Goal: Task Accomplishment & Management: Use online tool/utility

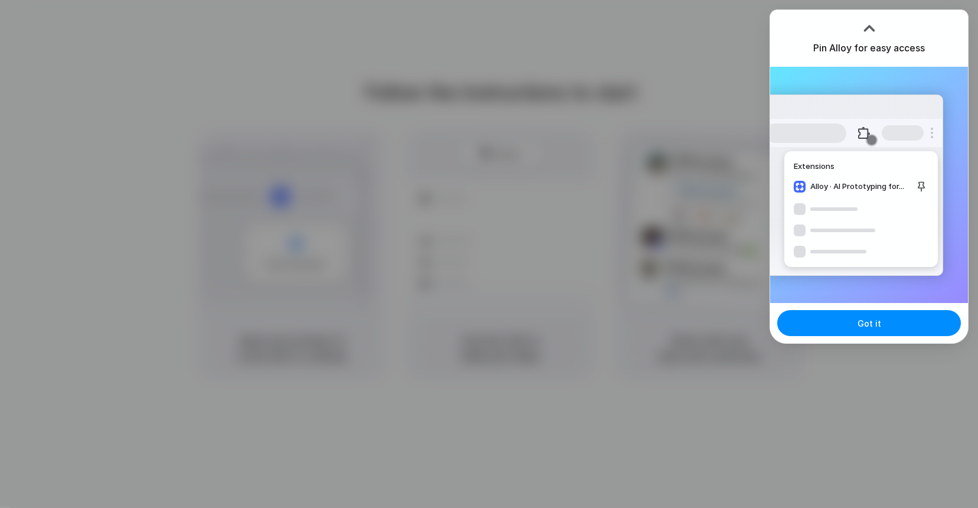
click at [602, 131] on div at bounding box center [489, 254] width 978 height 508
click at [860, 318] on span "Got it" at bounding box center [869, 323] width 24 height 12
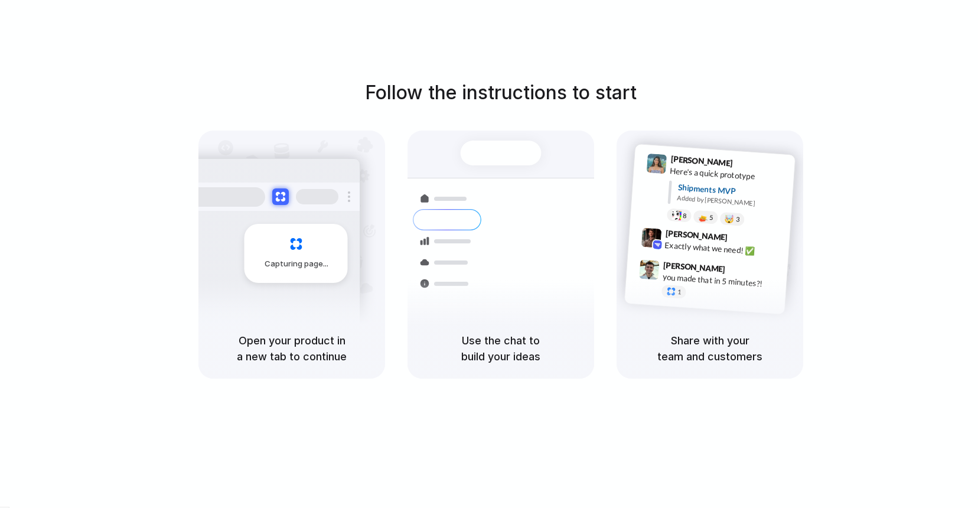
click at [513, 152] on div at bounding box center [501, 153] width 81 height 25
drag, startPoint x: 511, startPoint y: 96, endPoint x: 570, endPoint y: 97, distance: 59.1
click at [570, 97] on h1 "Follow the instructions to start" at bounding box center [501, 93] width 272 height 28
click at [728, 85] on div "Follow the instructions to start Capturing page Open your product in a new tab …" at bounding box center [501, 229] width 978 height 300
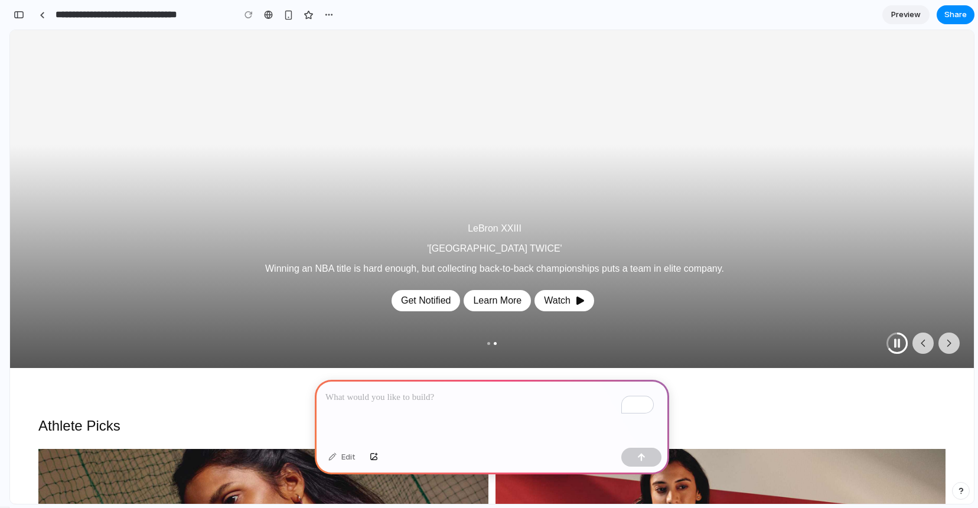
scroll to position [169, 0]
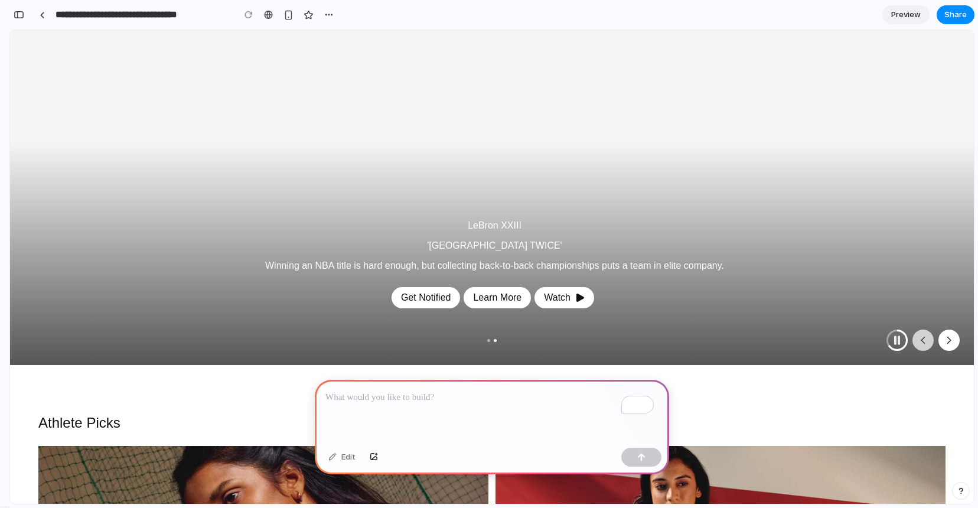
click at [943, 340] on icon "Next" at bounding box center [949, 340] width 12 height 12
click at [917, 342] on icon "Previous" at bounding box center [923, 340] width 12 height 12
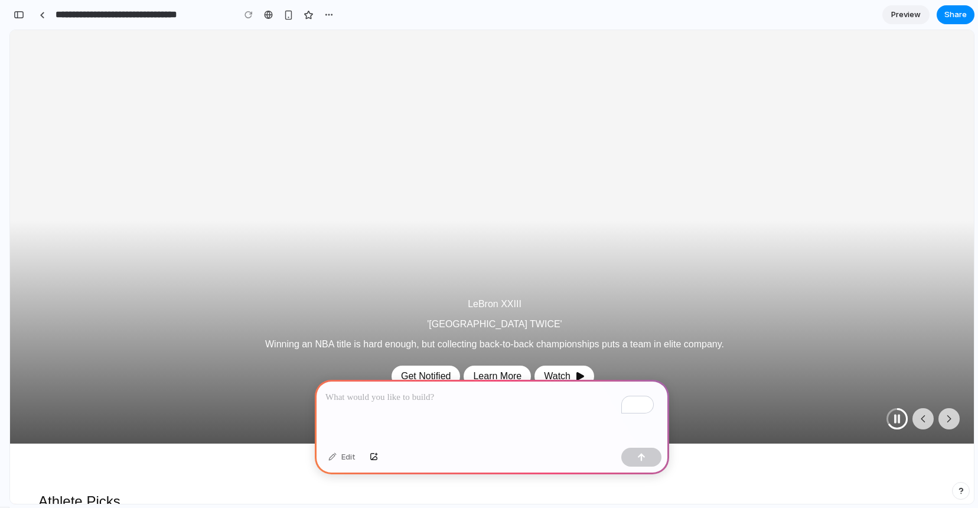
scroll to position [0, 0]
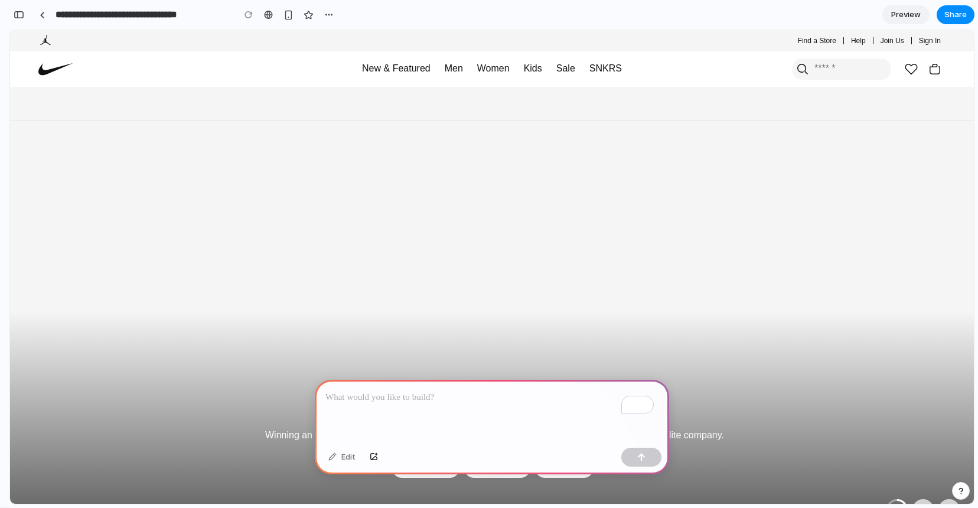
click at [415, 392] on p "To enrich screen reader interactions, please activate Accessibility in Grammarl…" at bounding box center [491, 397] width 333 height 14
click at [376, 390] on p "To enrich screen reader interactions, please activate Accessibility in Grammarl…" at bounding box center [491, 397] width 333 height 14
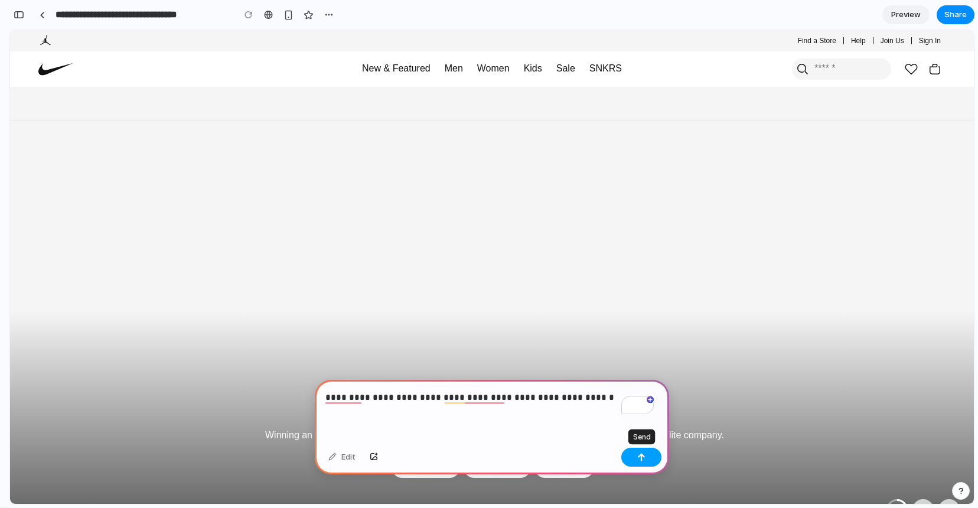
click at [643, 457] on div "button" at bounding box center [641, 457] width 8 height 8
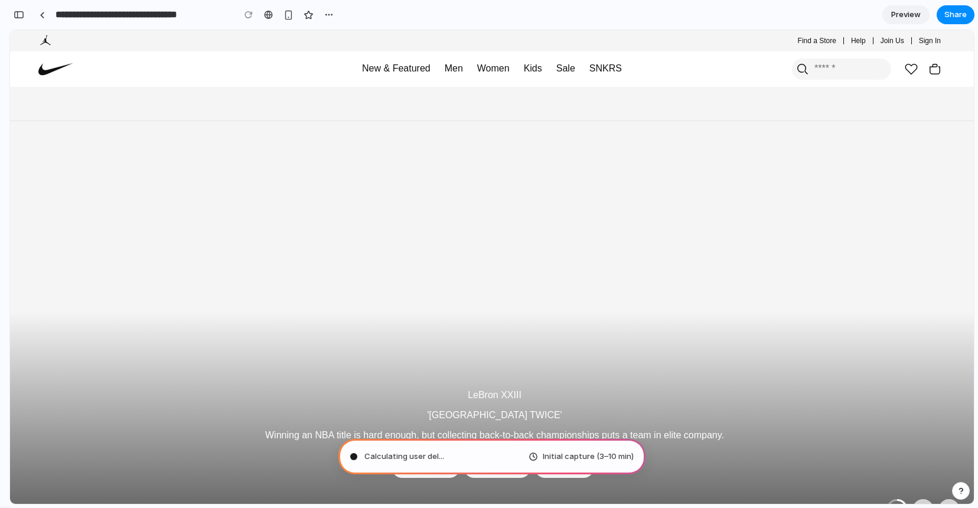
type input "**********"
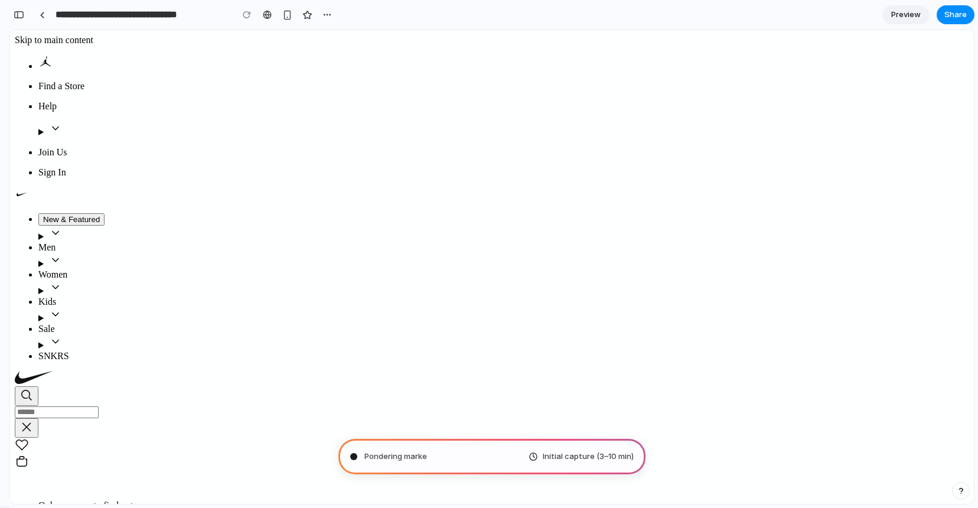
scroll to position [434, 0]
